Goal: Information Seeking & Learning: Learn about a topic

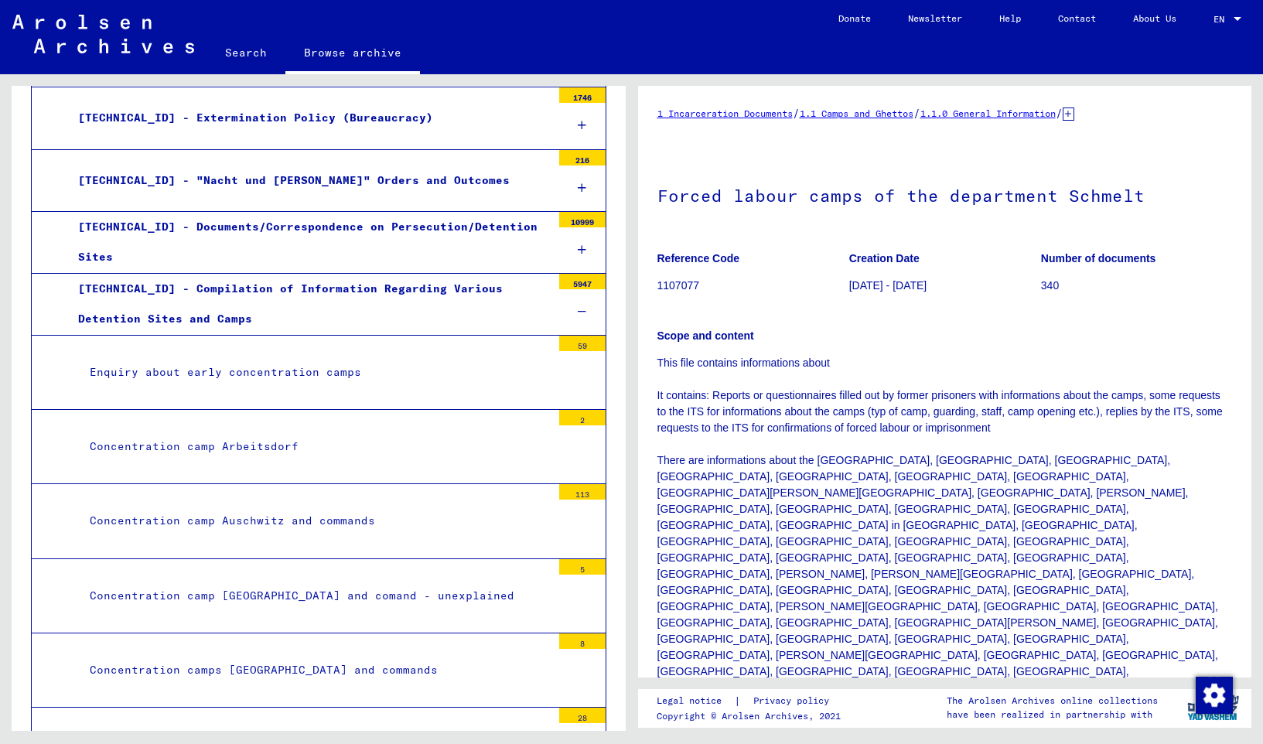
scroll to position [501, 0]
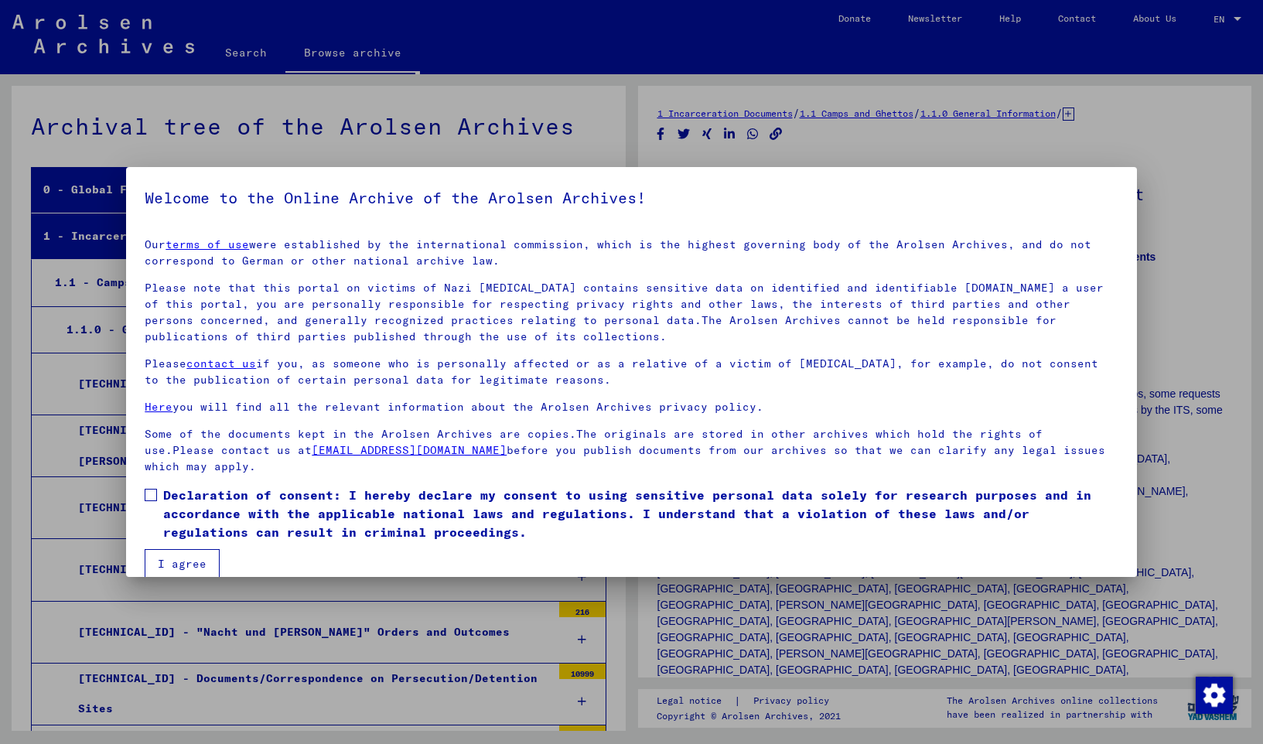
click at [153, 499] on span at bounding box center [151, 495] width 12 height 12
click at [195, 556] on button "I agree" at bounding box center [182, 563] width 75 height 29
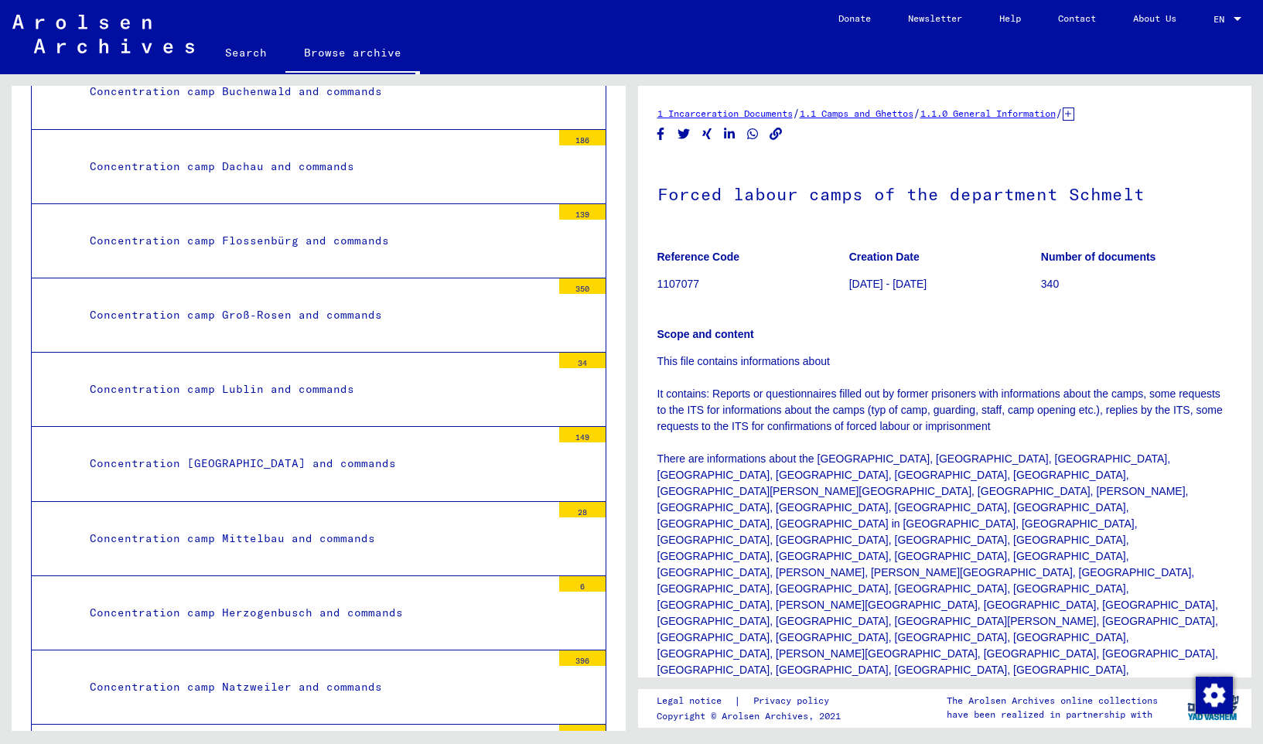
scroll to position [1336, 0]
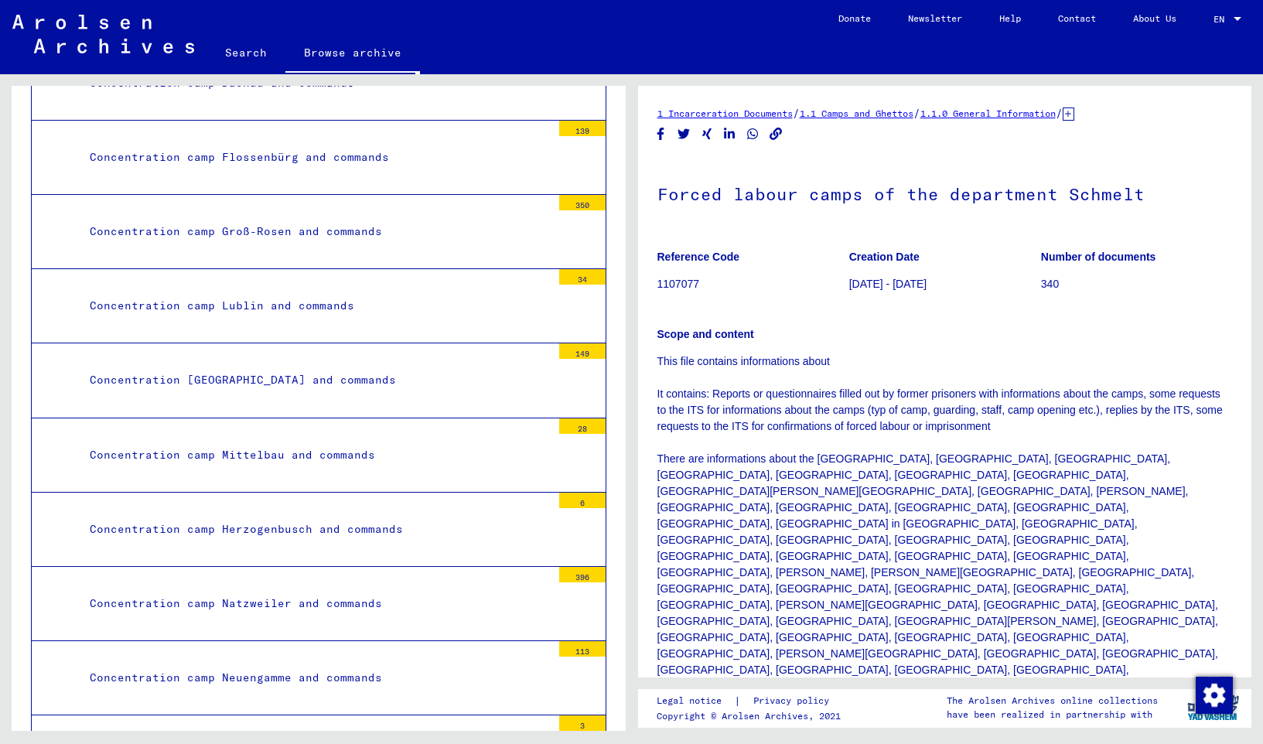
click at [284, 380] on div "Concentration [GEOGRAPHIC_DATA] and commands" at bounding box center [314, 380] width 473 height 30
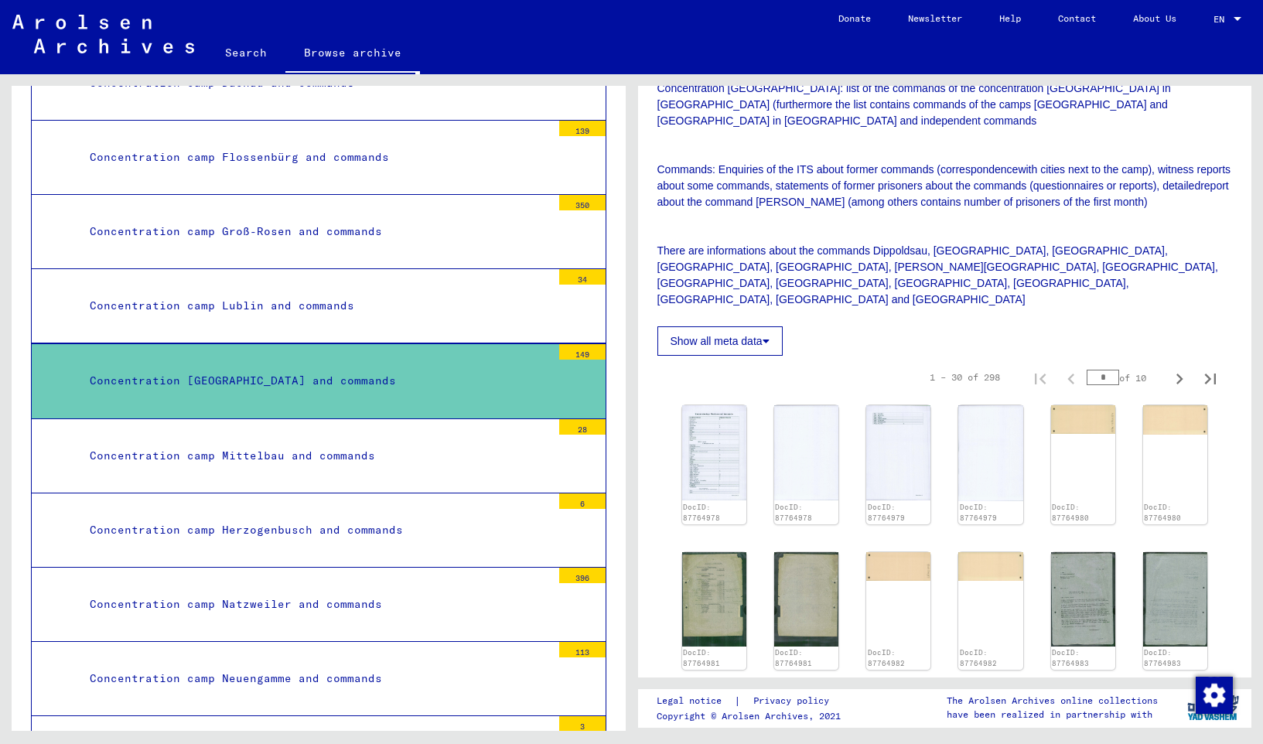
scroll to position [418, 0]
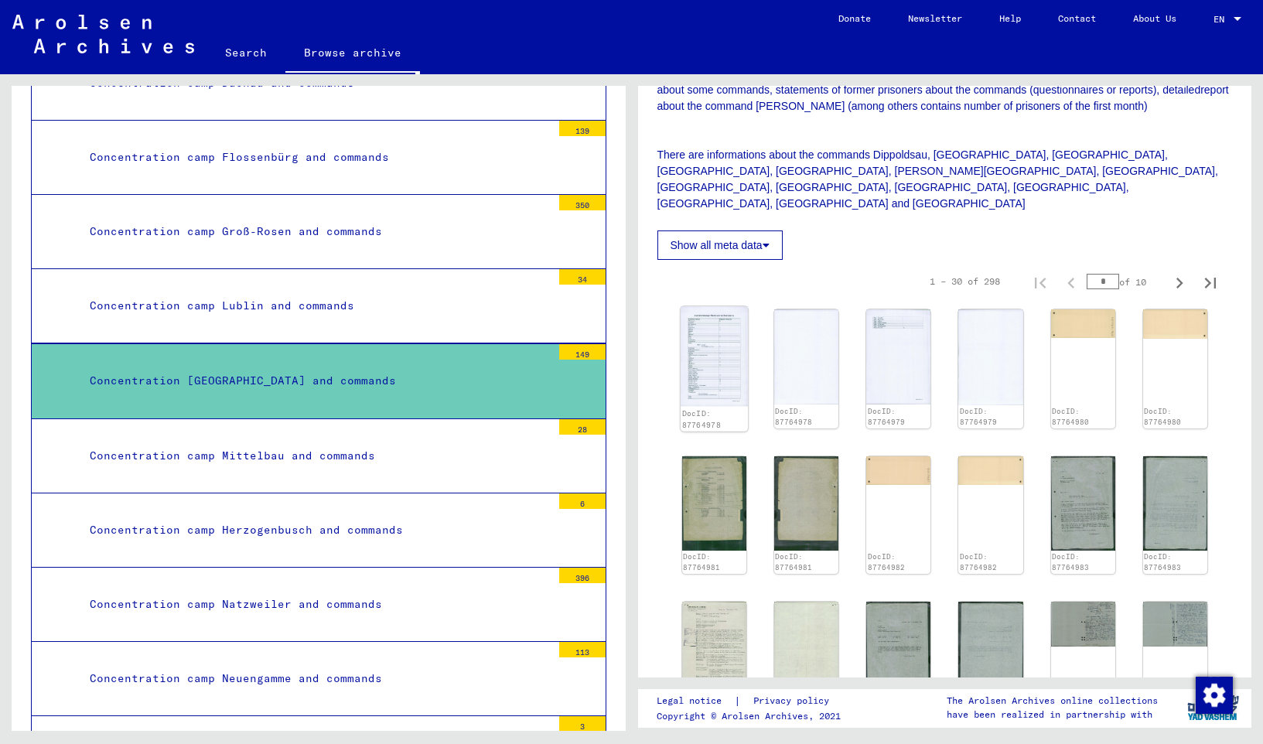
click at [731, 336] on img at bounding box center [713, 356] width 67 height 100
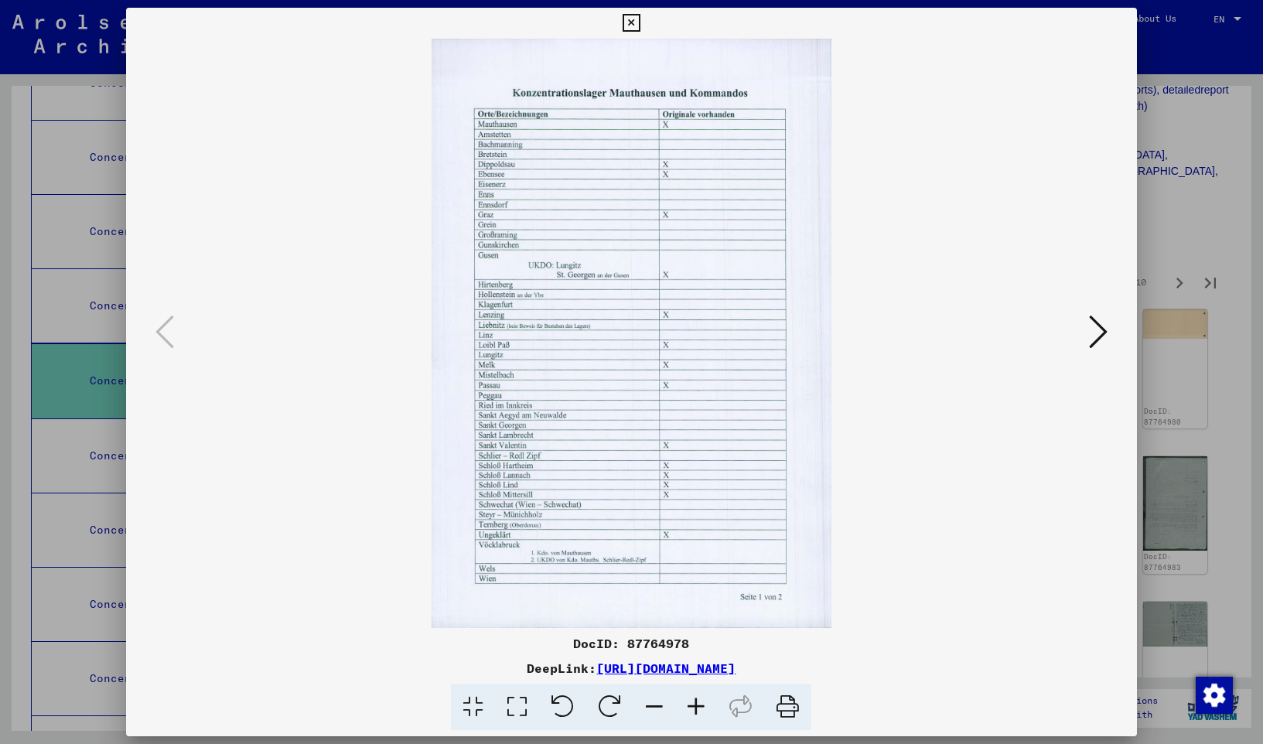
click at [1099, 339] on icon at bounding box center [1098, 331] width 19 height 37
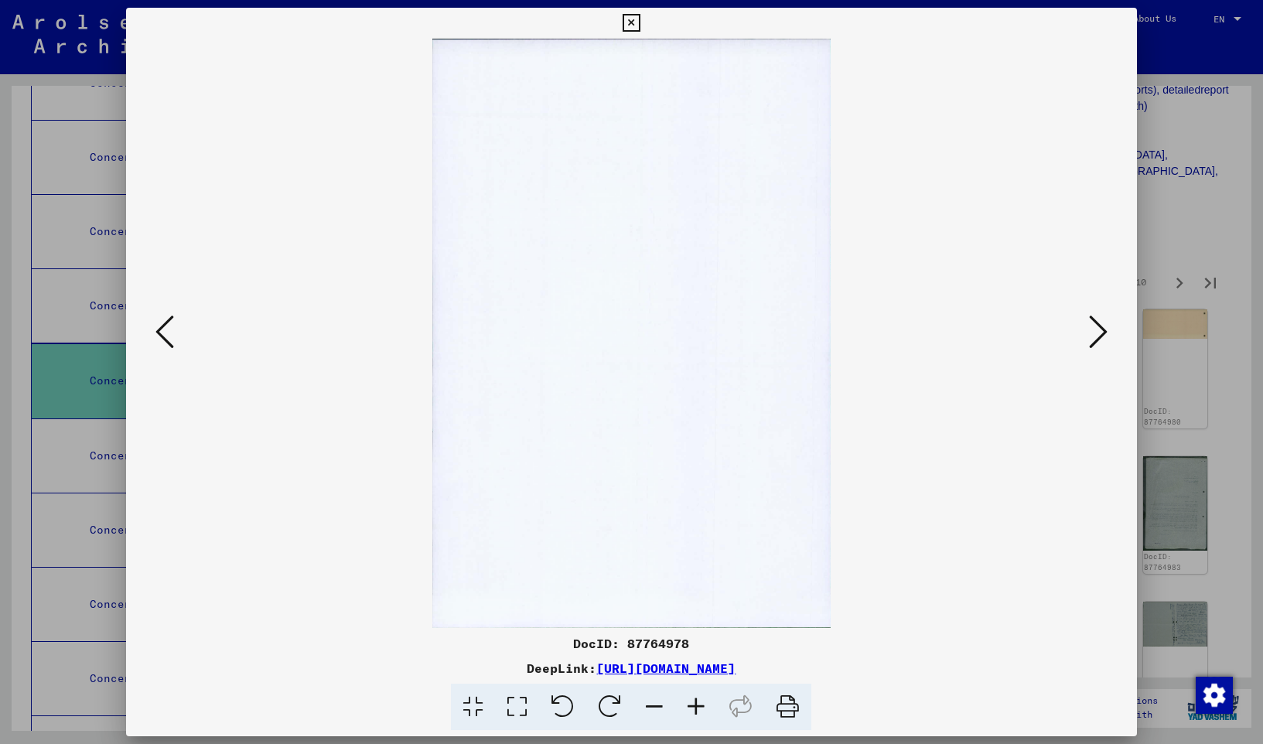
click at [1099, 339] on icon at bounding box center [1098, 331] width 19 height 37
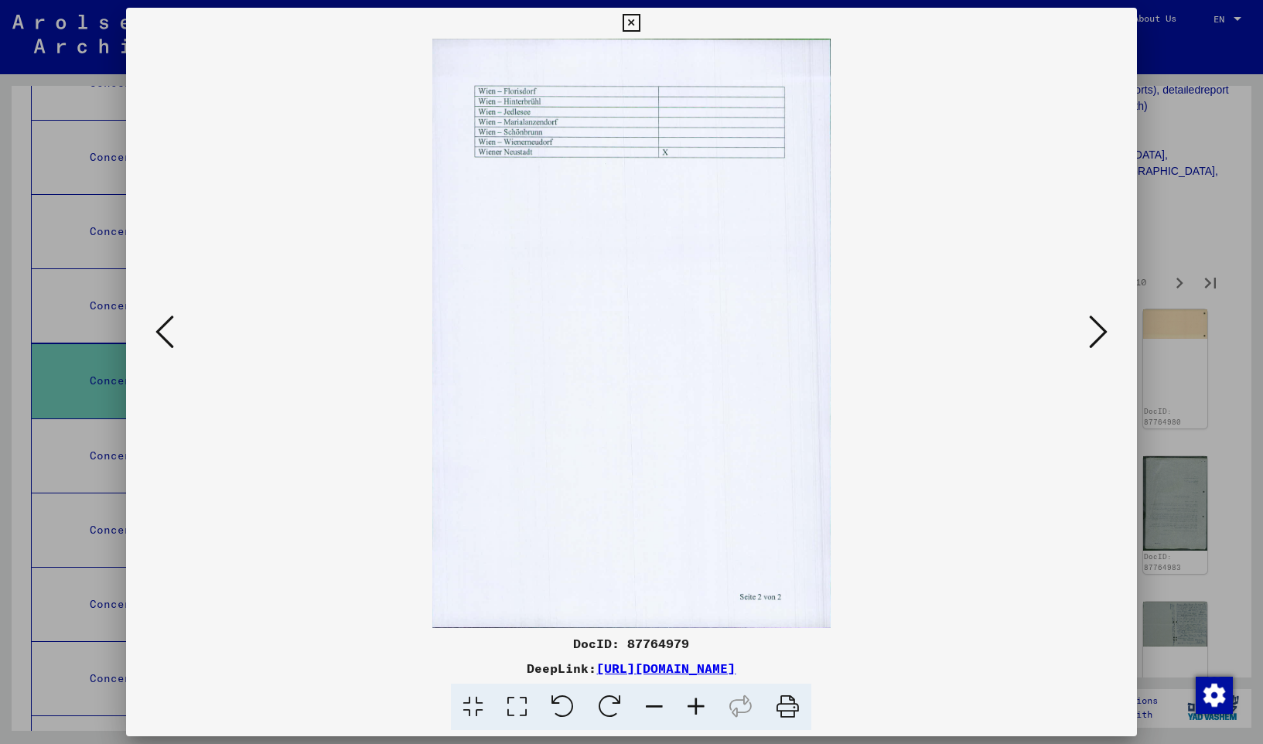
click at [1099, 339] on icon at bounding box center [1098, 331] width 19 height 37
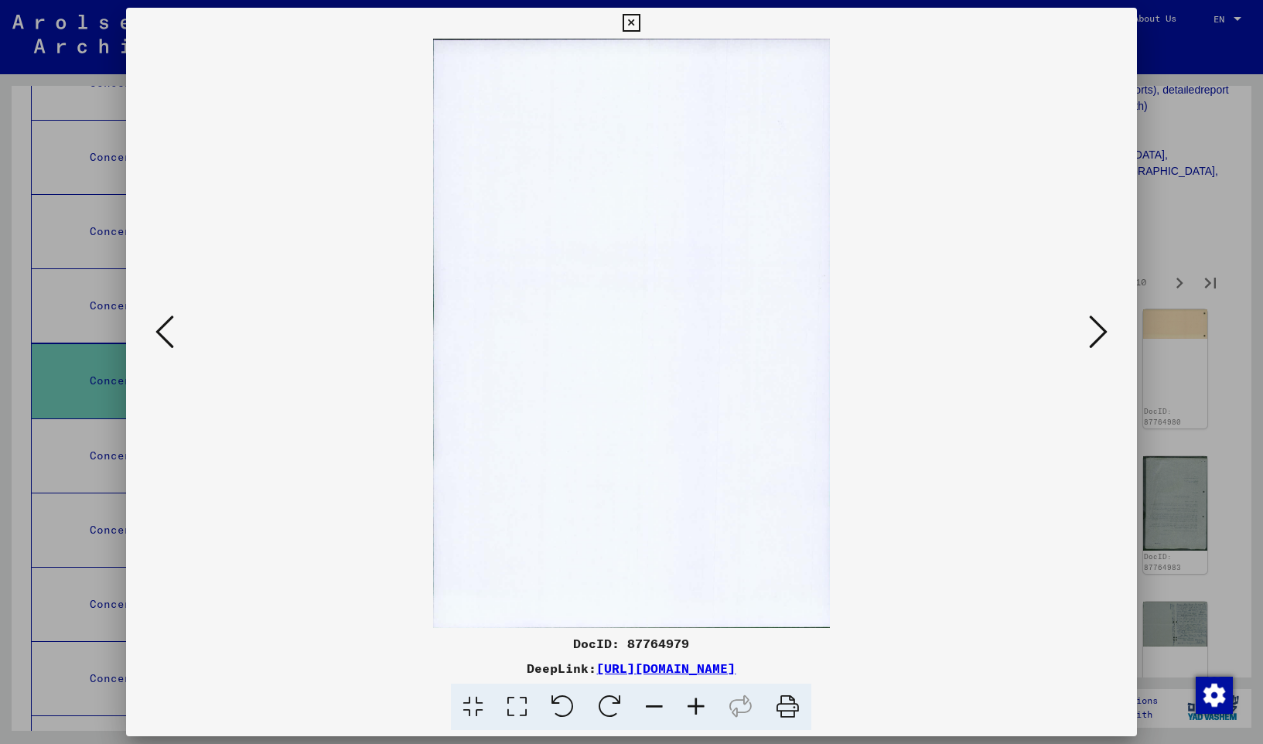
click at [1099, 339] on icon at bounding box center [1098, 331] width 19 height 37
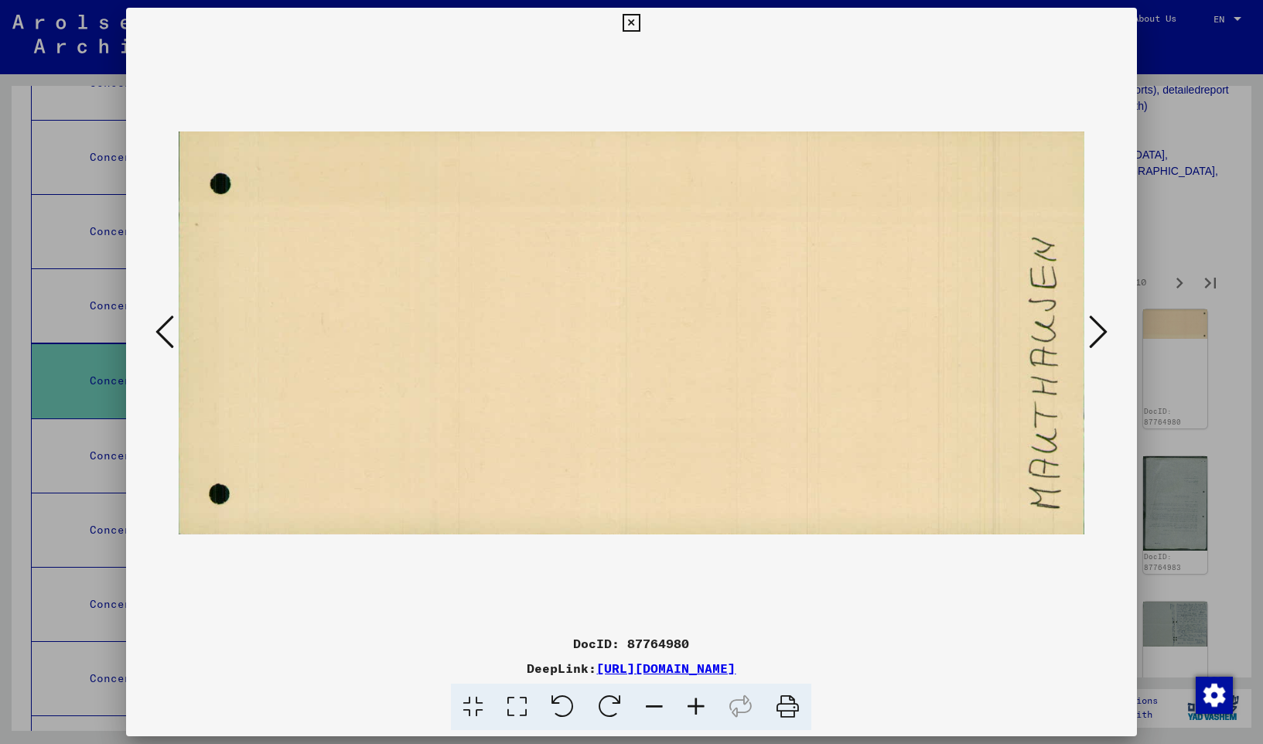
click at [1097, 339] on icon at bounding box center [1098, 331] width 19 height 37
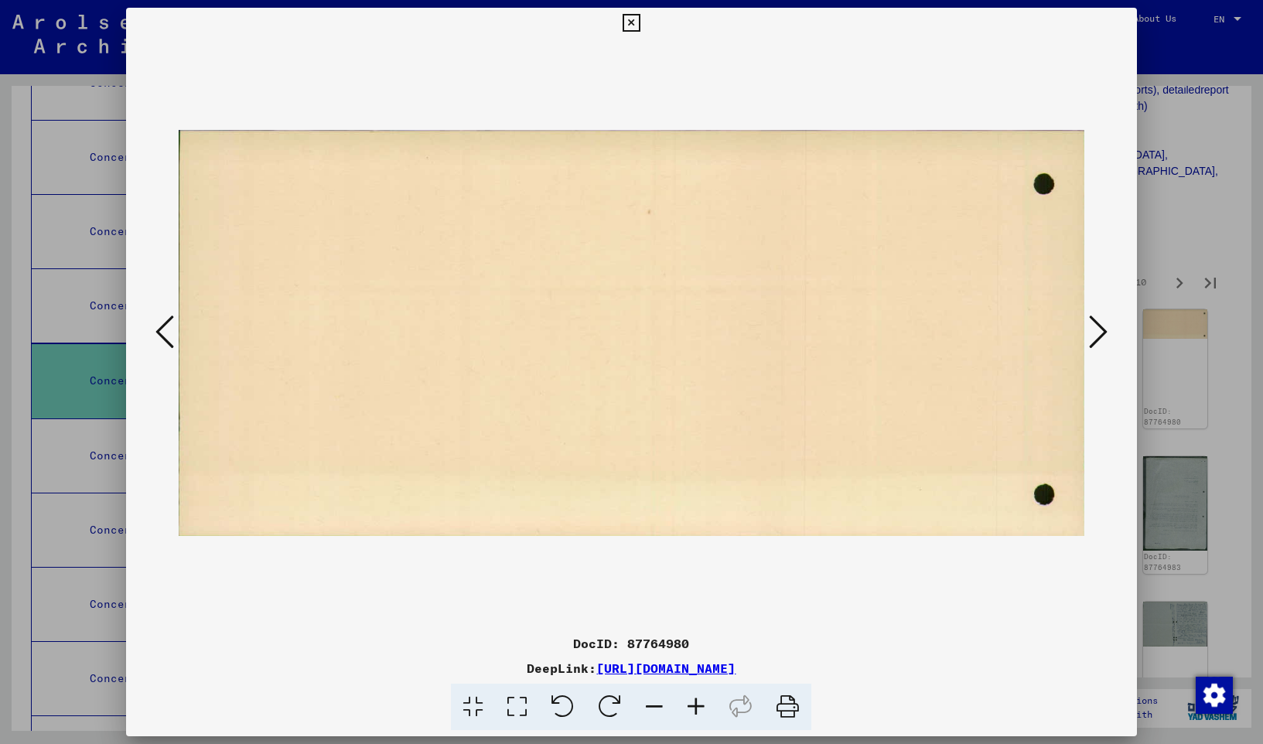
click at [1097, 339] on icon at bounding box center [1098, 331] width 19 height 37
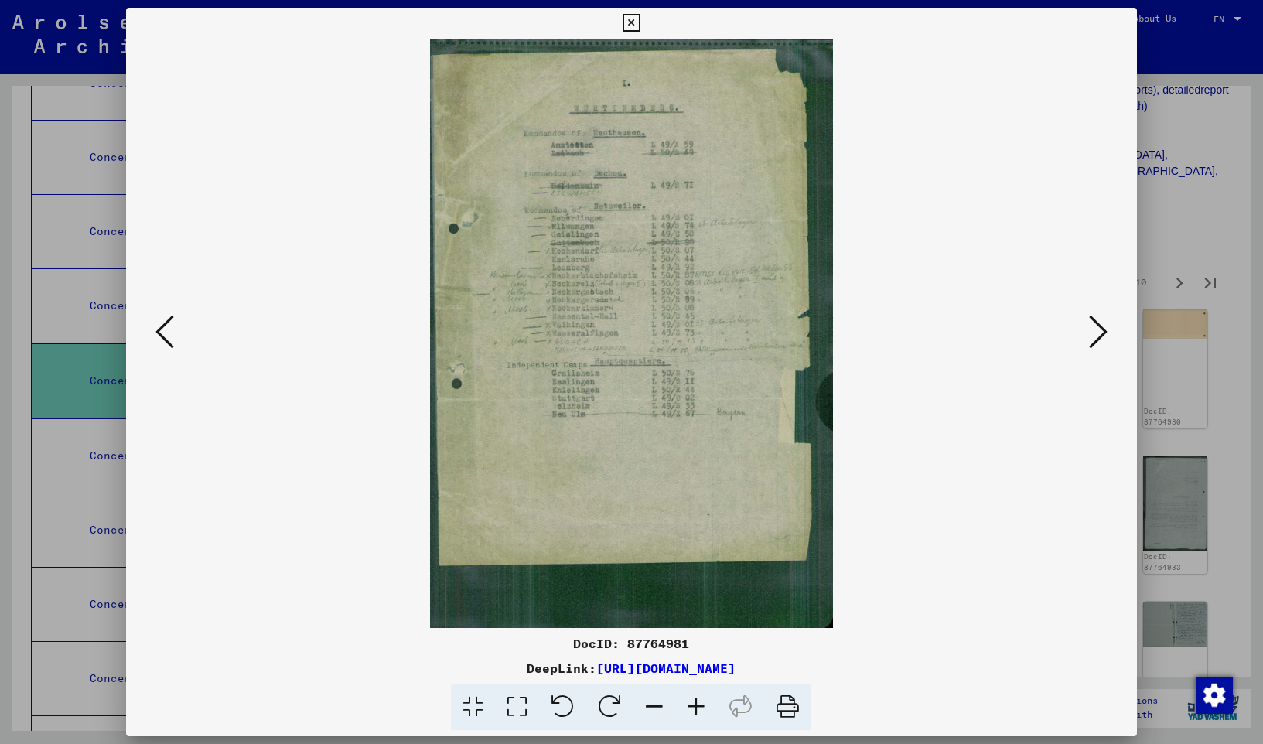
click at [1099, 335] on icon at bounding box center [1098, 331] width 19 height 37
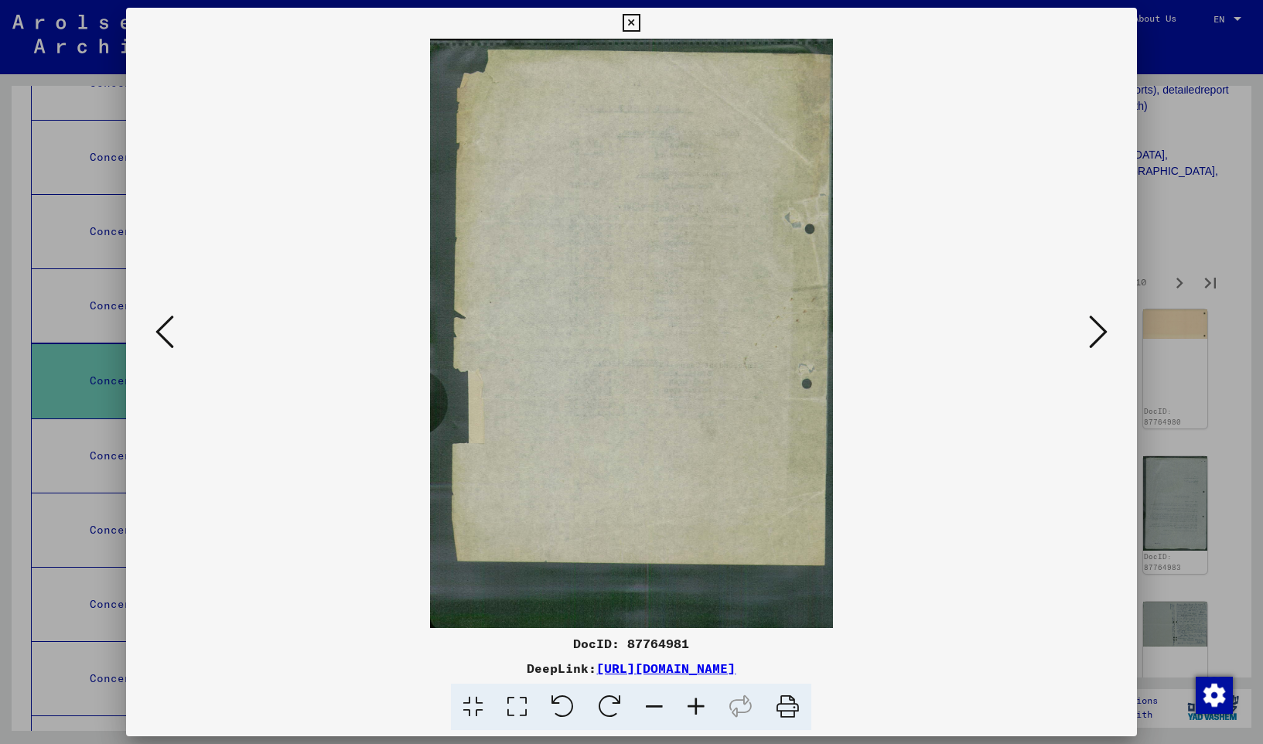
click at [1099, 335] on icon at bounding box center [1098, 331] width 19 height 37
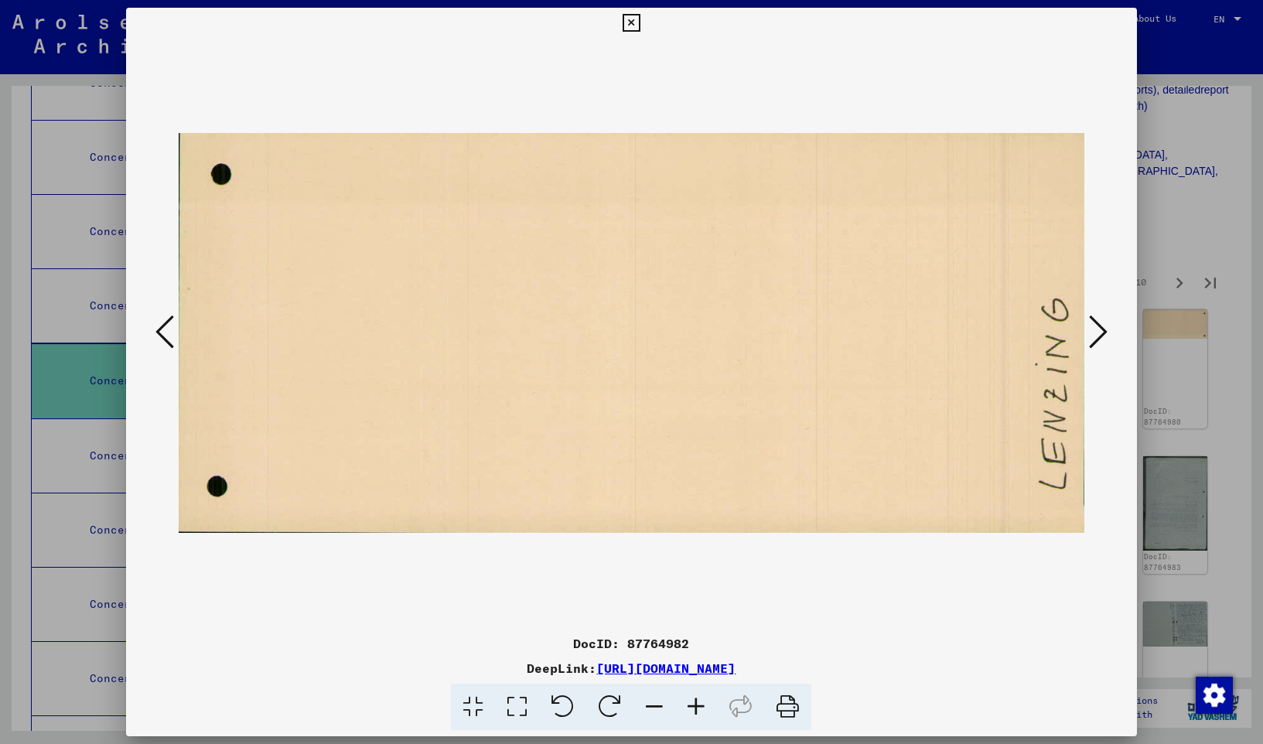
click at [1099, 335] on icon at bounding box center [1098, 331] width 19 height 37
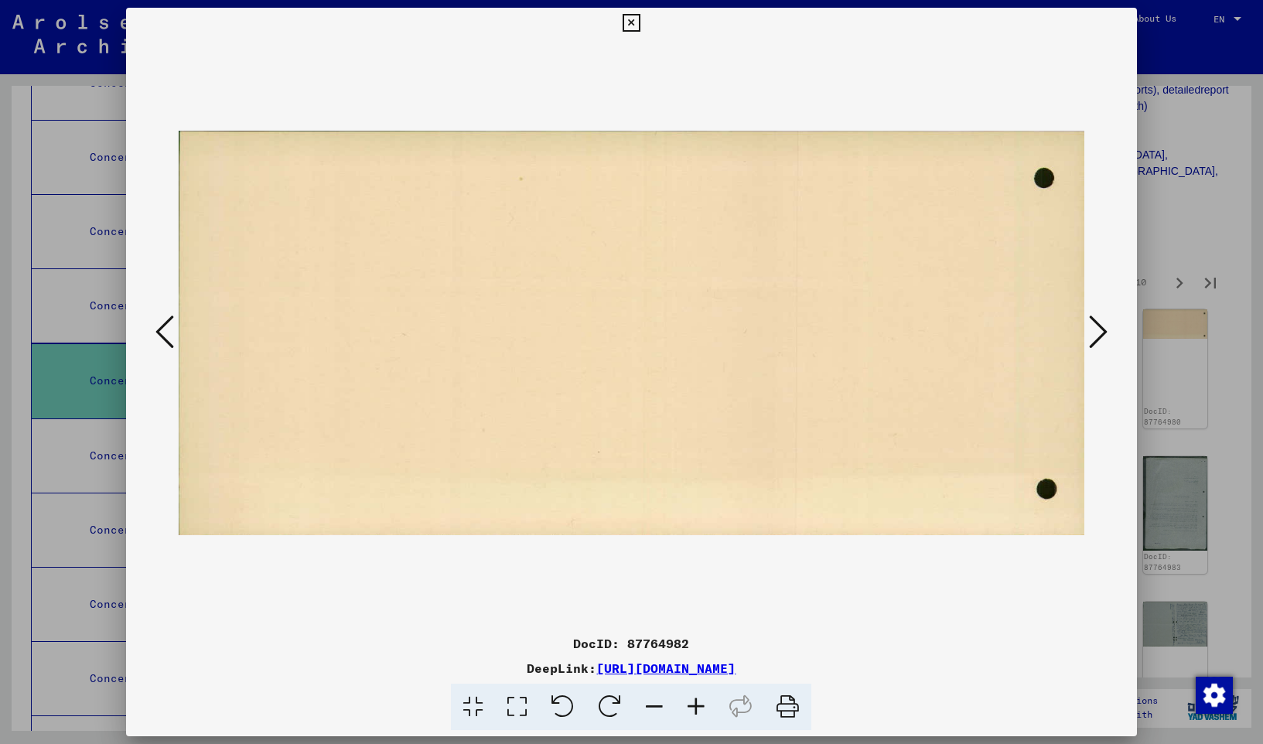
click at [1099, 335] on icon at bounding box center [1098, 331] width 19 height 37
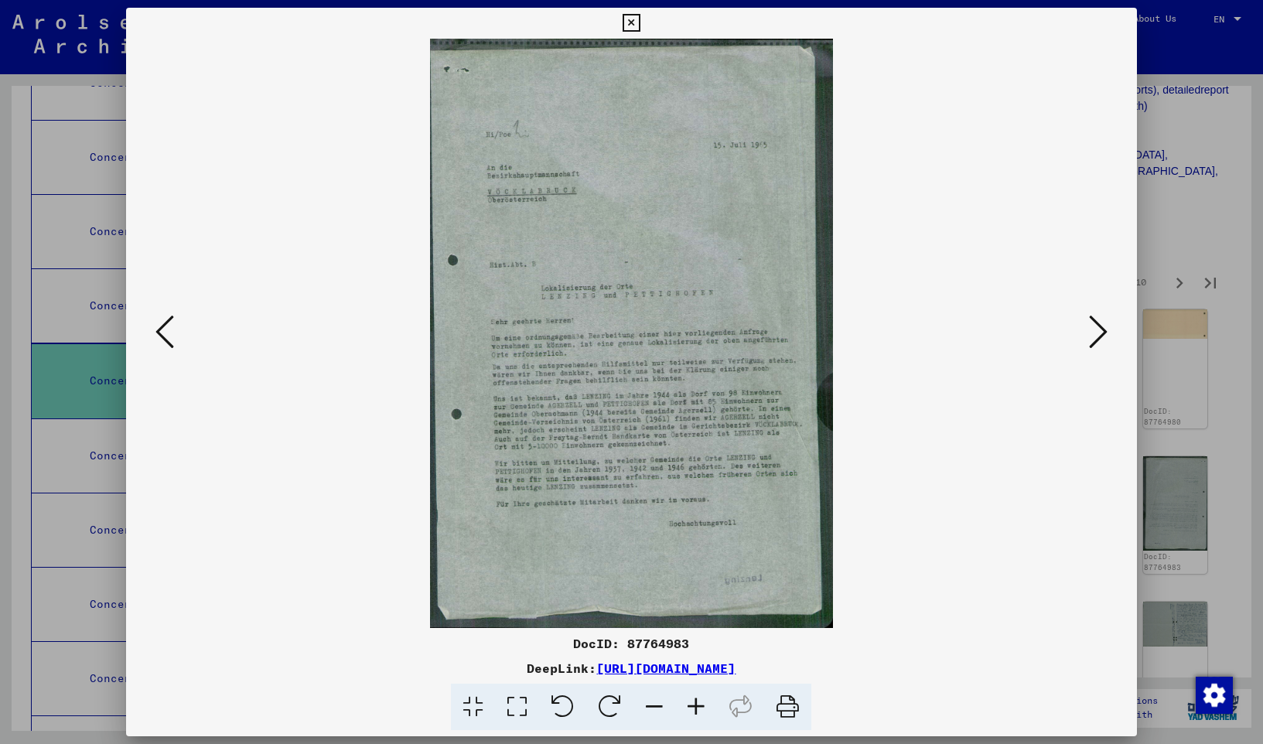
click at [1099, 335] on icon at bounding box center [1098, 331] width 19 height 37
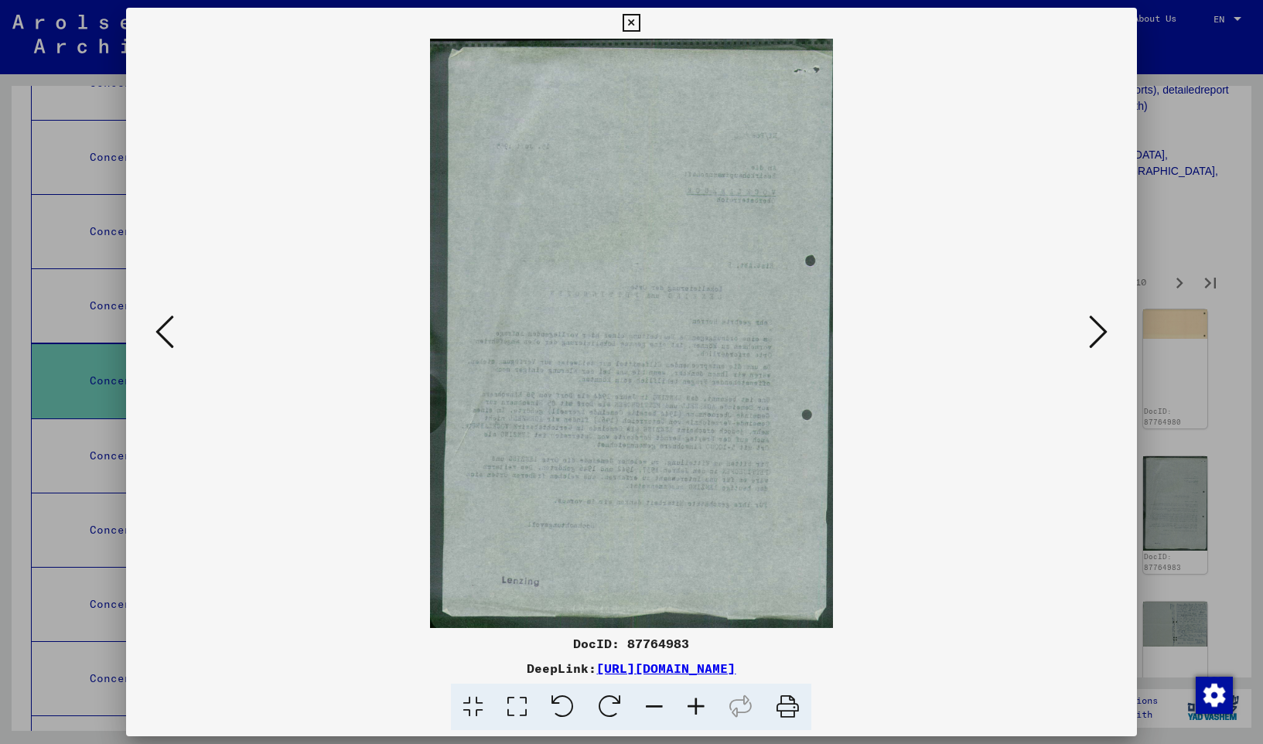
click at [1099, 335] on icon at bounding box center [1098, 331] width 19 height 37
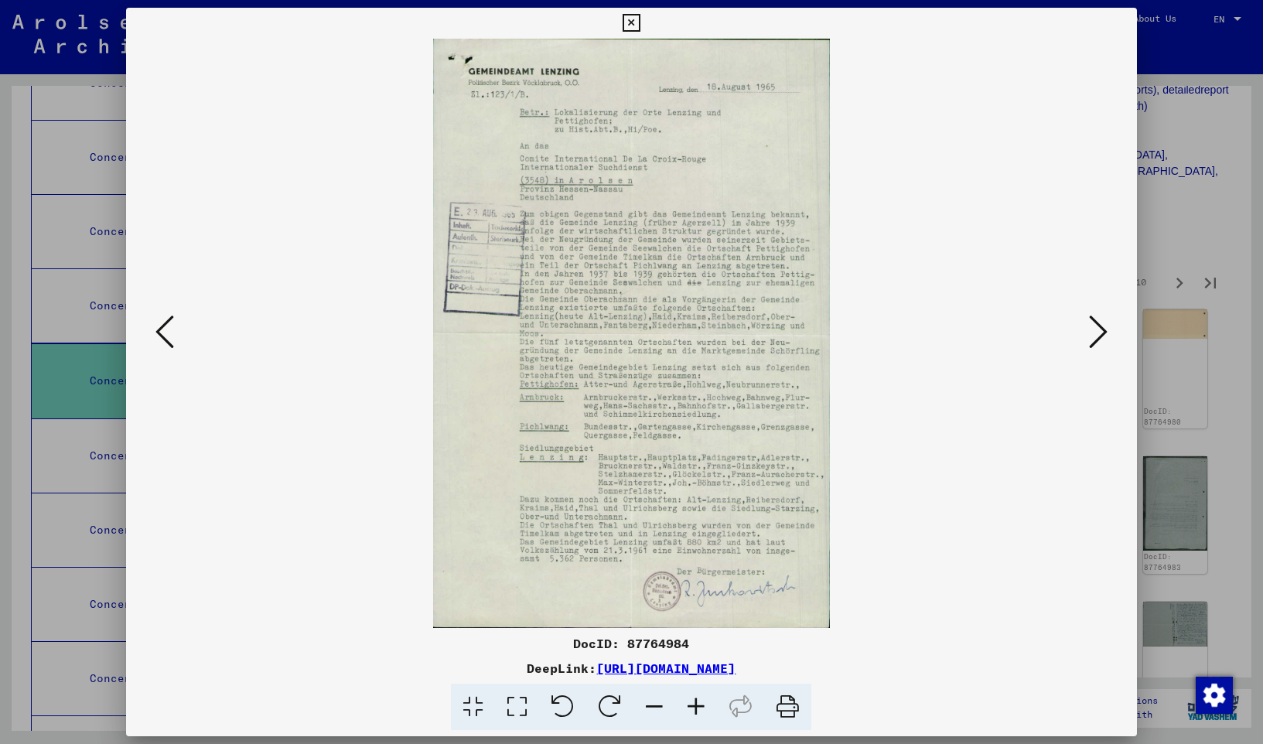
click at [640, 22] on icon at bounding box center [631, 23] width 18 height 19
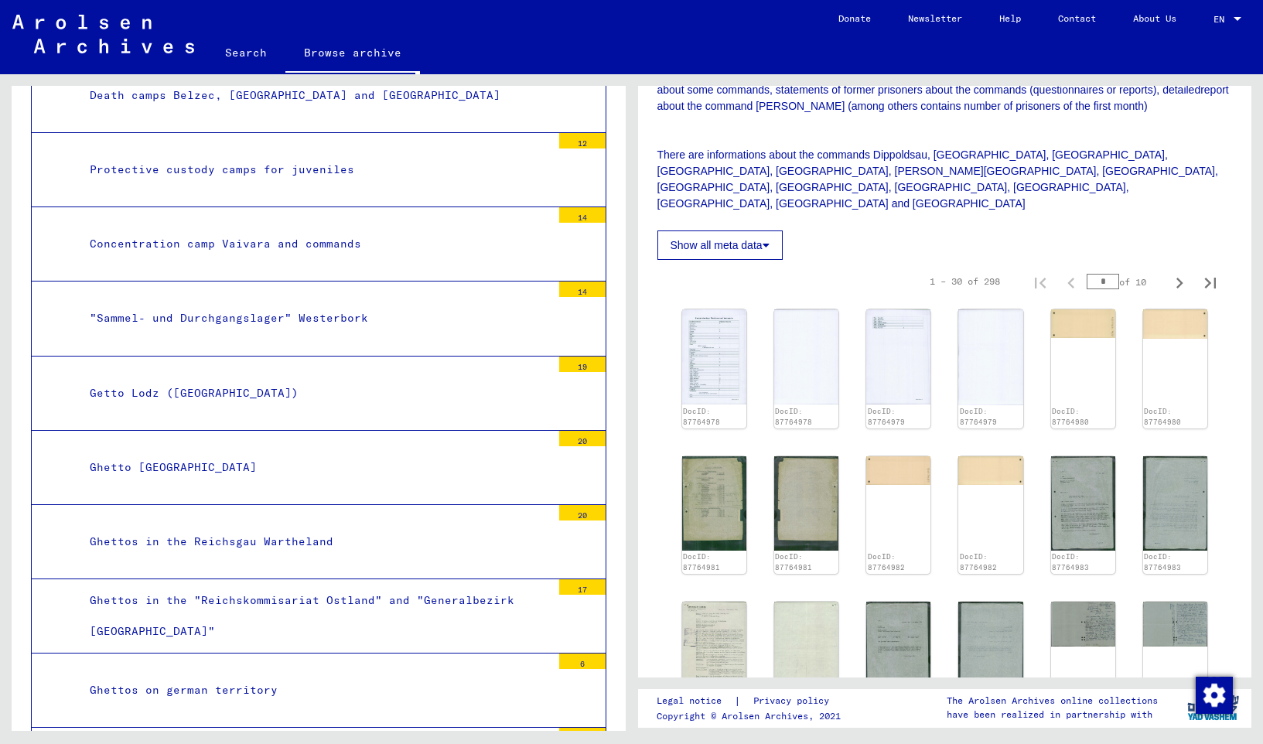
scroll to position [2171, 0]
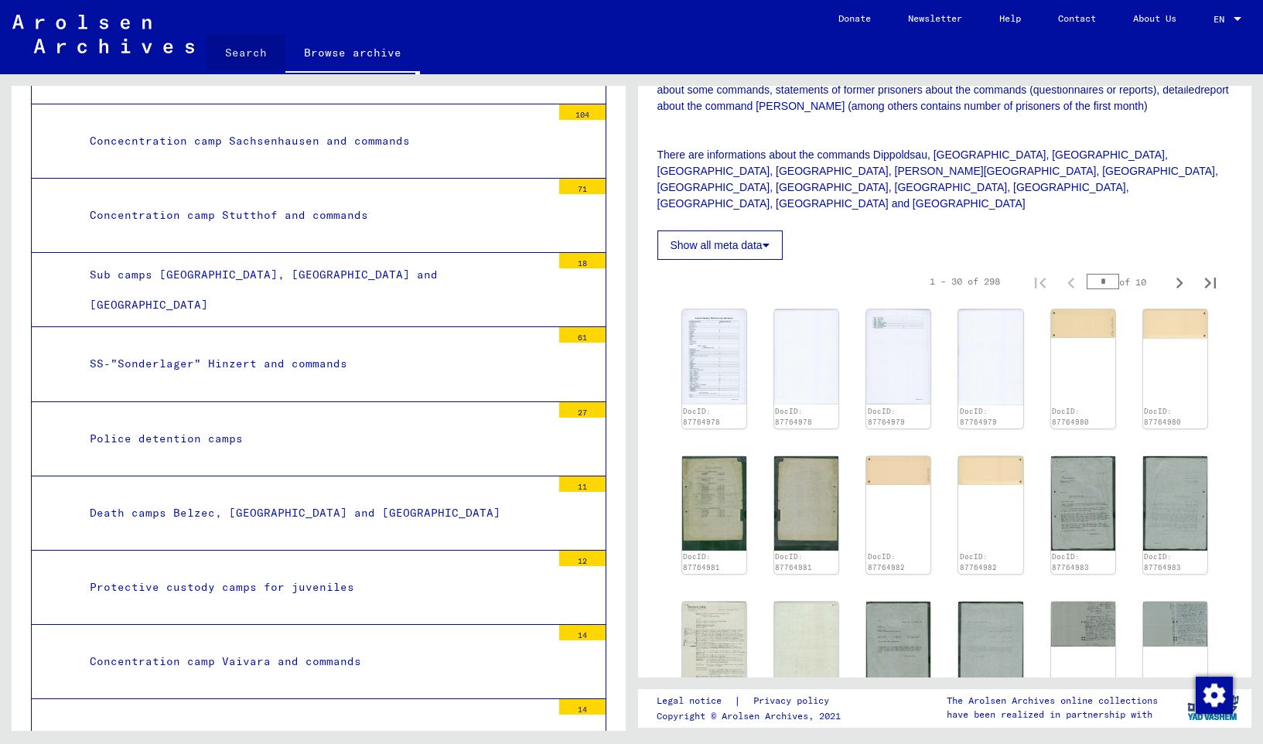
click at [241, 52] on link "Search" at bounding box center [245, 52] width 79 height 37
click at [242, 51] on link "Search" at bounding box center [245, 54] width 79 height 40
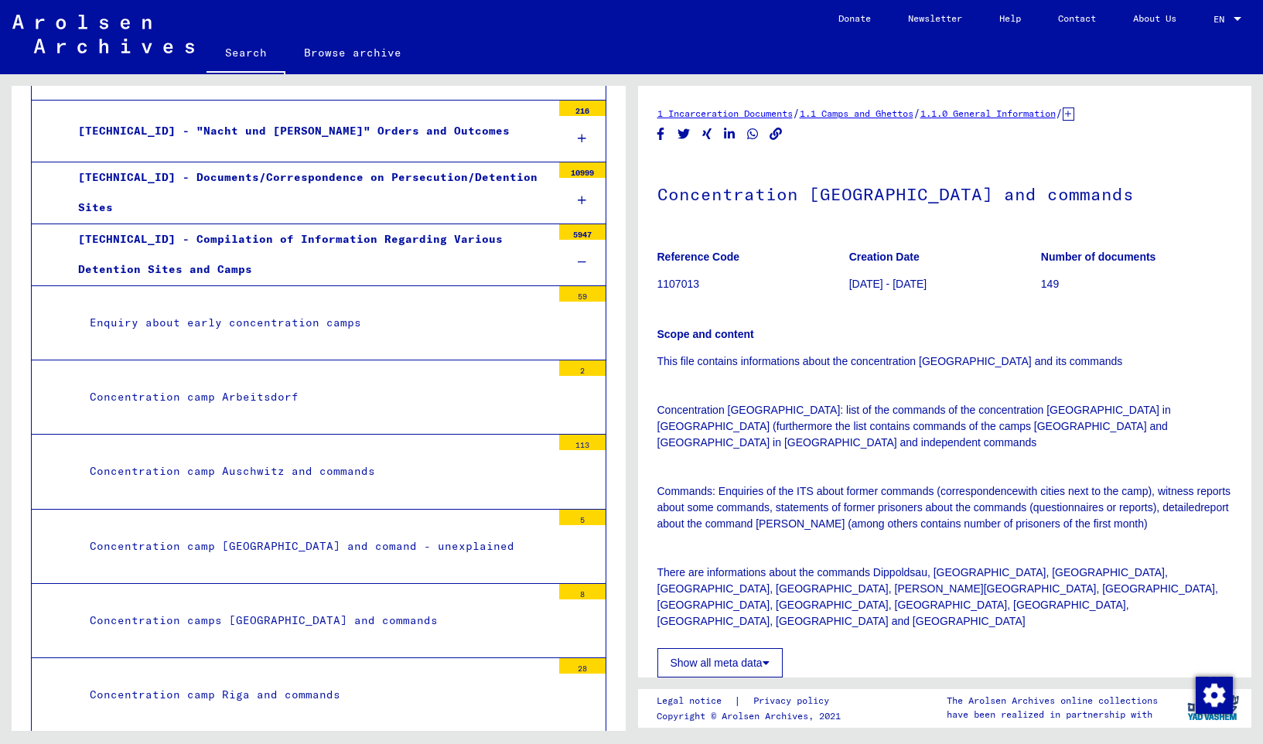
scroll to position [0, 0]
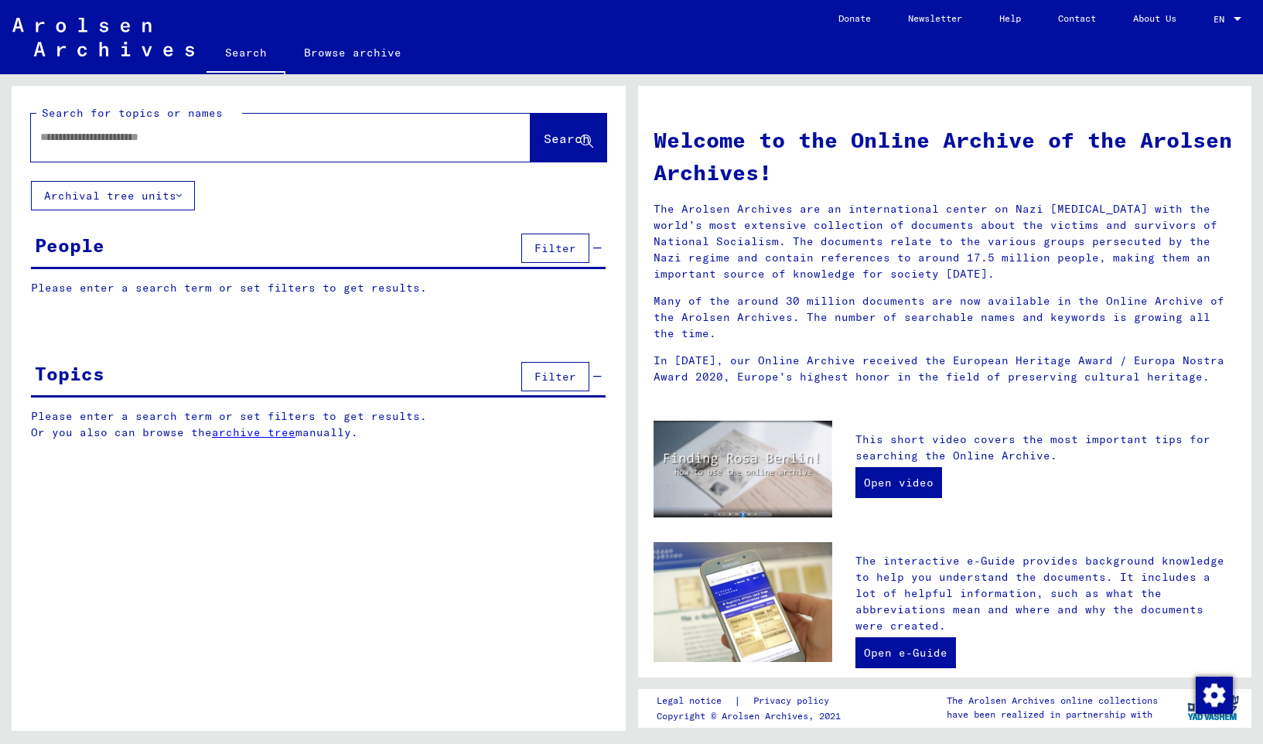
click at [112, 141] on input "text" at bounding box center [262, 137] width 444 height 16
paste input "**********"
type input "**********"
click at [544, 141] on span "Search" at bounding box center [567, 138] width 46 height 15
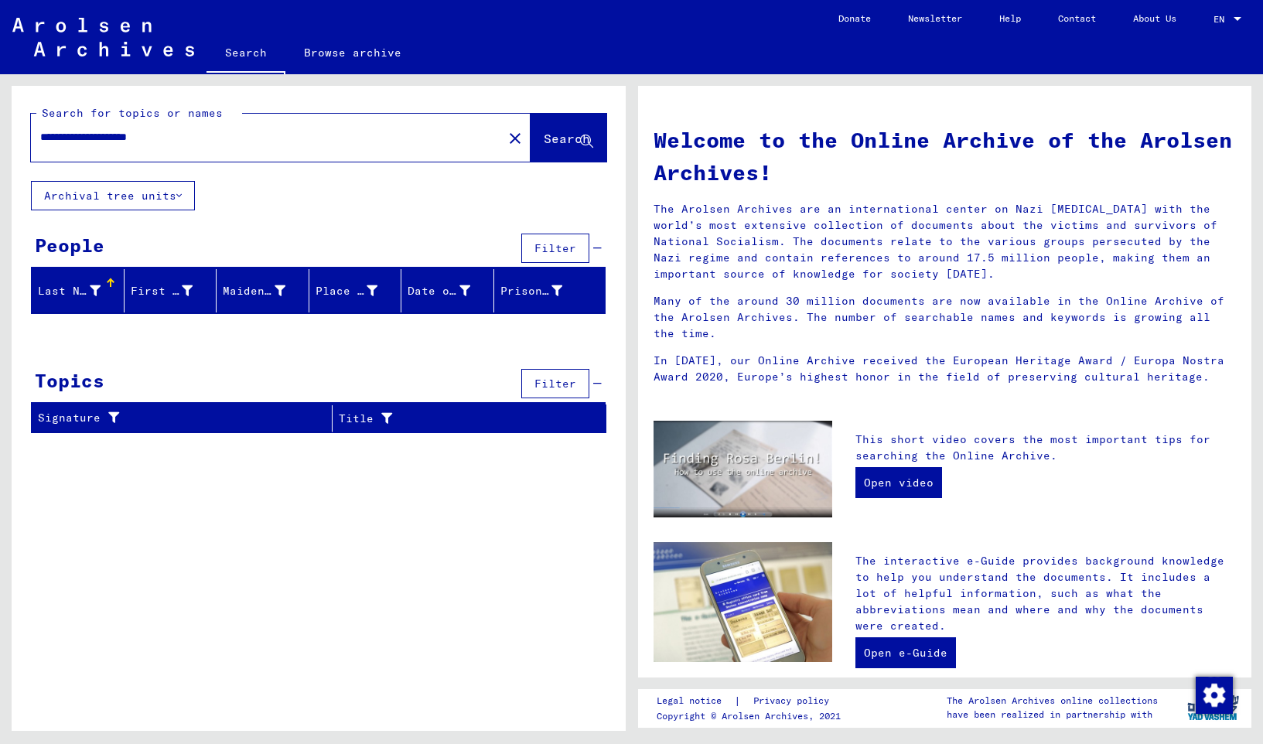
click at [530, 142] on button "Search" at bounding box center [568, 138] width 76 height 48
